Goal: Download file/media

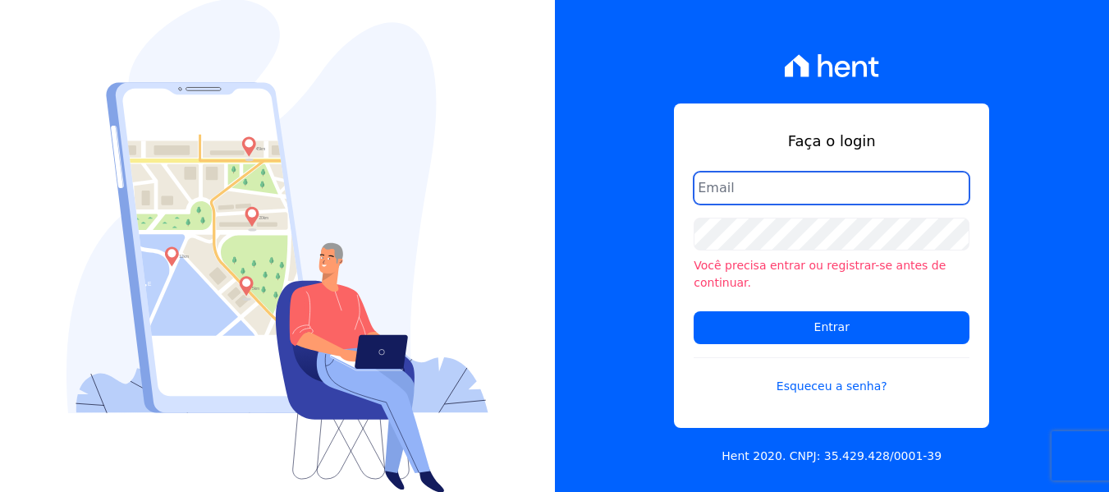
click at [817, 199] on input "email" at bounding box center [832, 188] width 276 height 33
type input "[EMAIL_ADDRESS][DOMAIN_NAME]"
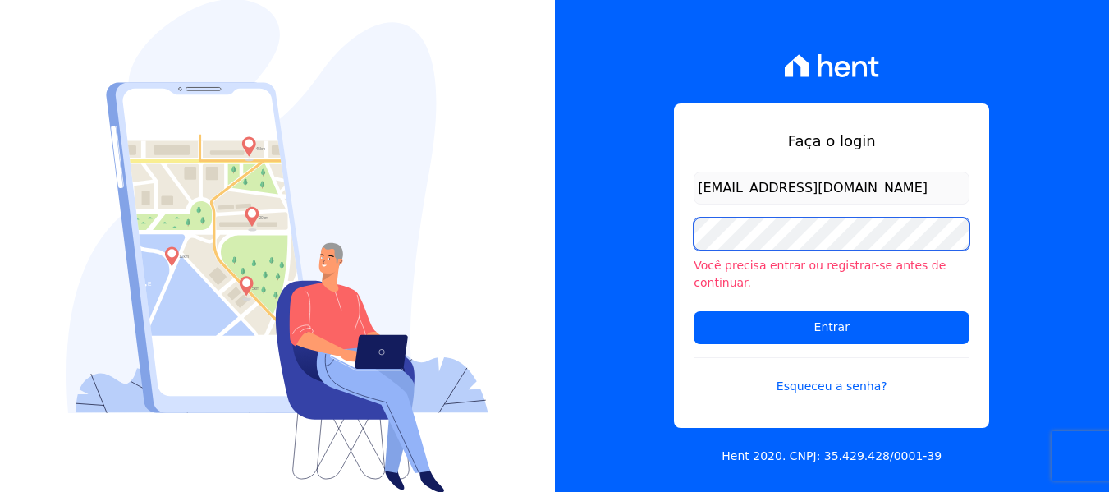
click at [694, 311] on input "Entrar" at bounding box center [832, 327] width 276 height 33
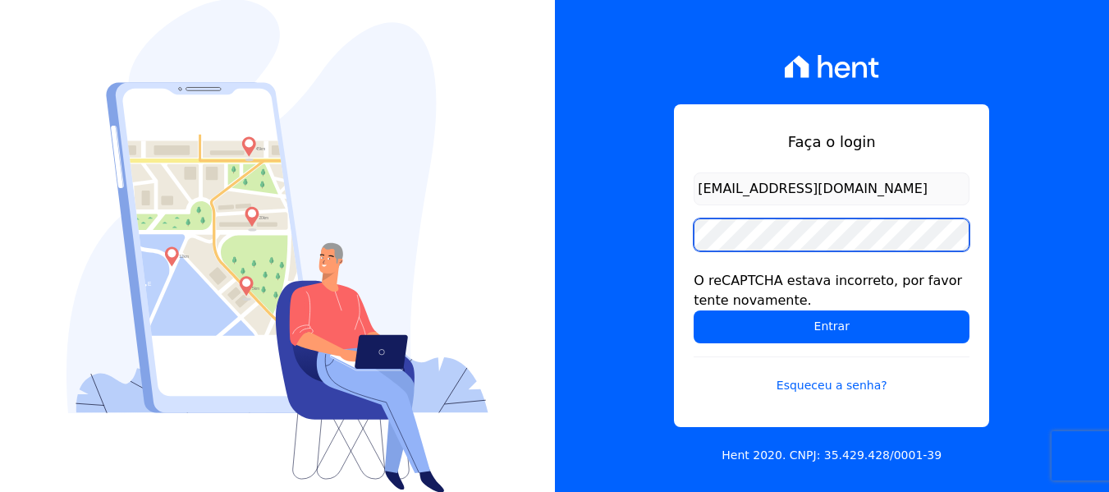
click at [694, 310] on input "Entrar" at bounding box center [832, 326] width 276 height 33
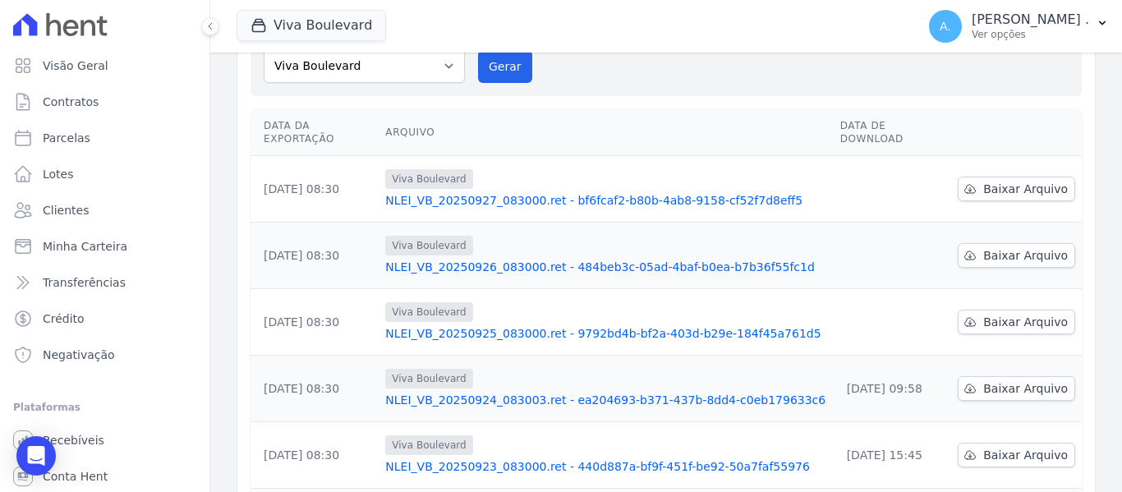
scroll to position [82, 0]
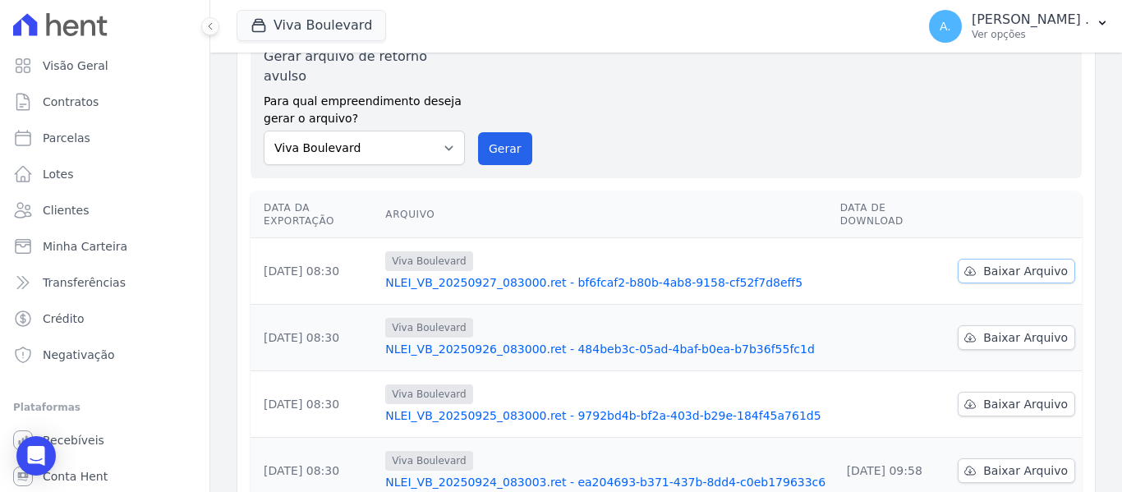
click at [1008, 259] on link "Baixar Arquivo" at bounding box center [1015, 271] width 117 height 25
click at [1000, 329] on span "Baixar Arquivo" at bounding box center [1025, 337] width 85 height 16
click at [1005, 396] on span "Baixar Arquivo" at bounding box center [1025, 404] width 85 height 16
click at [1007, 396] on span "Baixar Arquivo" at bounding box center [1025, 404] width 85 height 16
click at [1005, 462] on span "Baixar Arquivo" at bounding box center [1025, 470] width 85 height 16
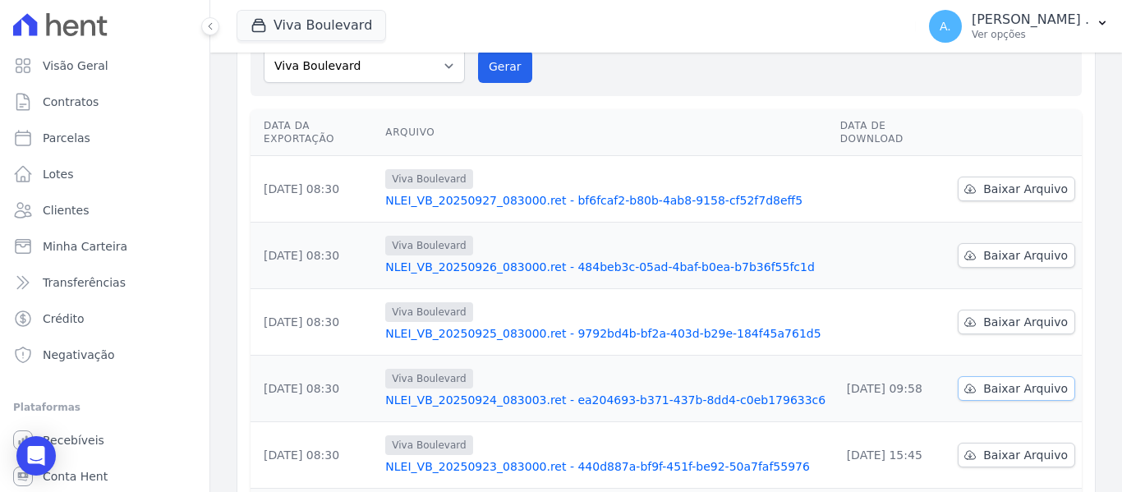
scroll to position [246, 0]
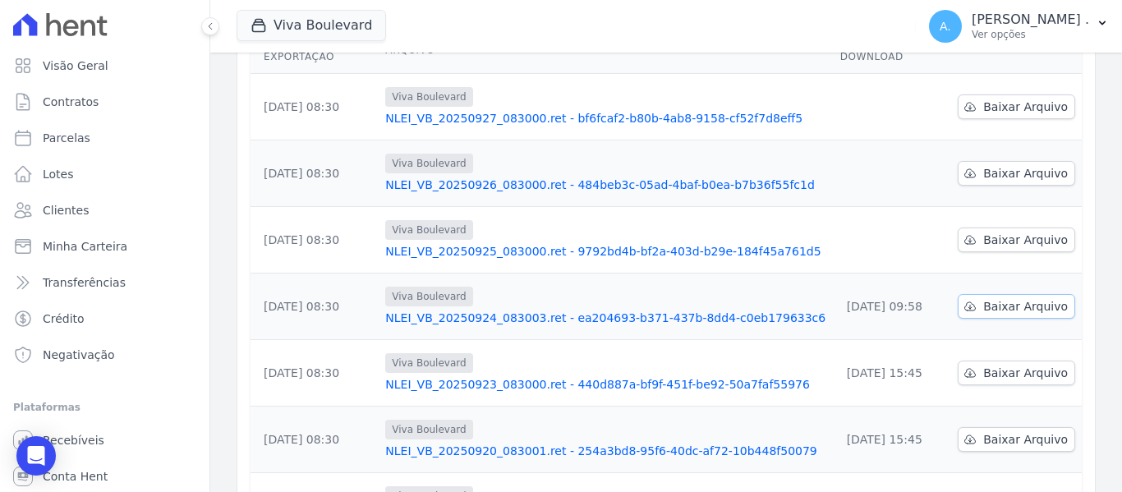
click at [988, 298] on span "Baixar Arquivo" at bounding box center [1025, 306] width 85 height 16
click at [986, 365] on span "Baixar Arquivo" at bounding box center [1025, 373] width 85 height 16
click at [990, 431] on span "Baixar Arquivo" at bounding box center [1025, 439] width 85 height 16
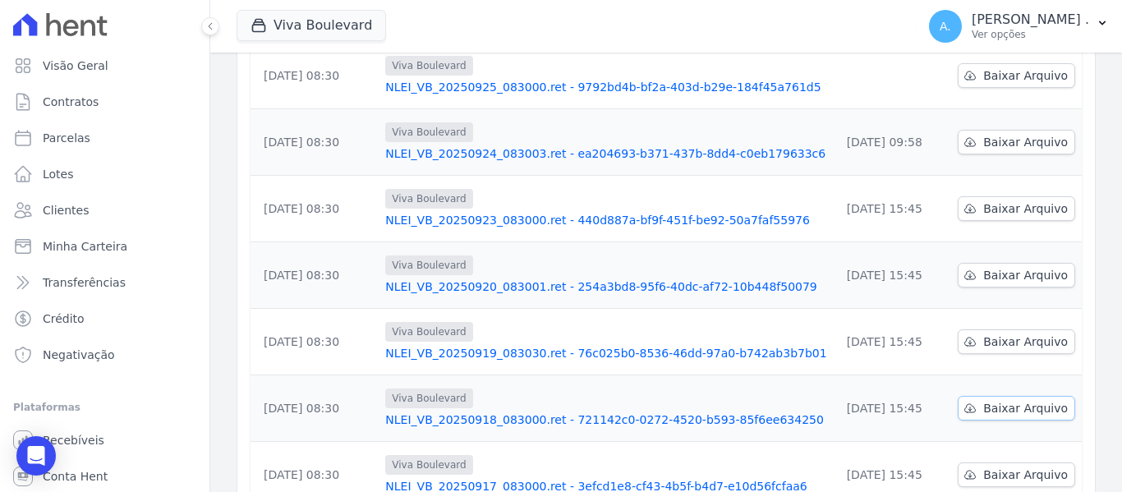
click at [986, 400] on span "Baixar Arquivo" at bounding box center [1025, 408] width 85 height 16
click at [996, 466] on span "Baixar Arquivo" at bounding box center [1025, 474] width 85 height 16
